Goal: Task Accomplishment & Management: Manage account settings

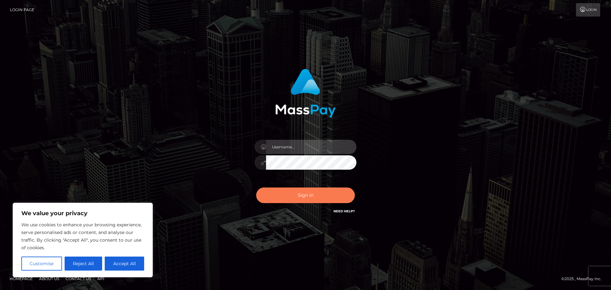
type input "abarrett2"
click at [316, 200] on button "Sign in" at bounding box center [305, 195] width 99 height 16
type input "abarrett2"
click at [319, 198] on button "Sign in" at bounding box center [305, 195] width 99 height 16
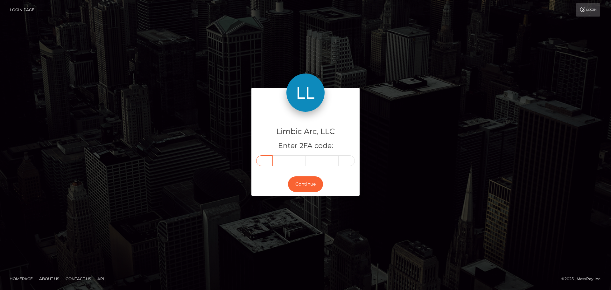
click at [268, 163] on input "text" at bounding box center [264, 160] width 17 height 11
type input "2"
type input "4"
type input "5"
type input "6"
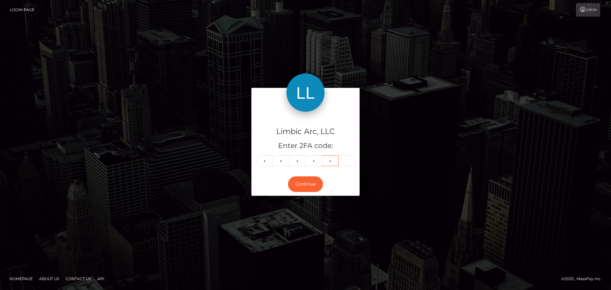
type input "5"
type input "7"
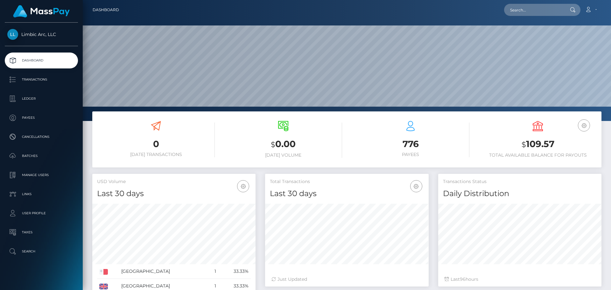
scroll to position [113, 163]
